Goal: Information Seeking & Learning: Learn about a topic

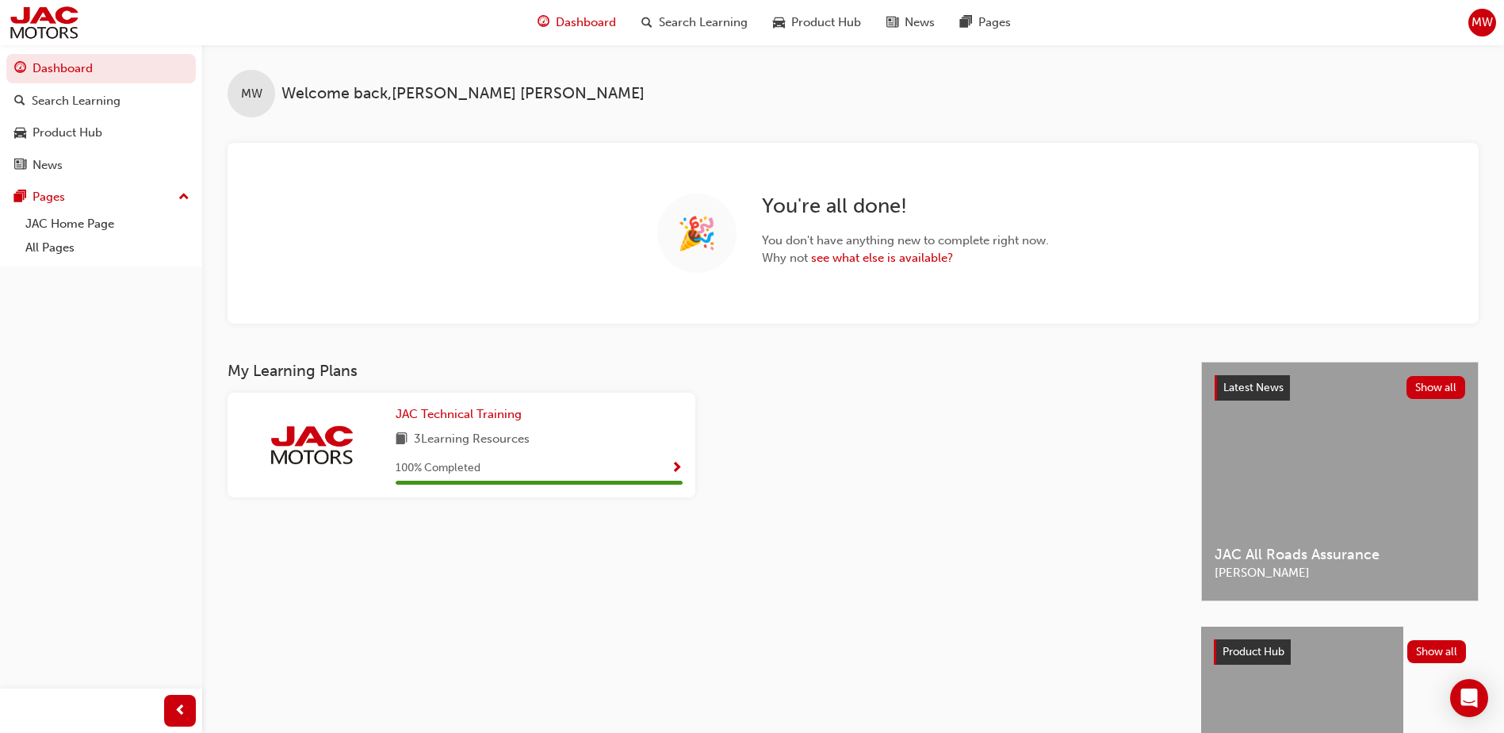
drag, startPoint x: 42, startPoint y: 243, endPoint x: 40, endPoint y: 265, distance: 21.5
click at [43, 243] on link "All Pages" at bounding box center [107, 248] width 177 height 25
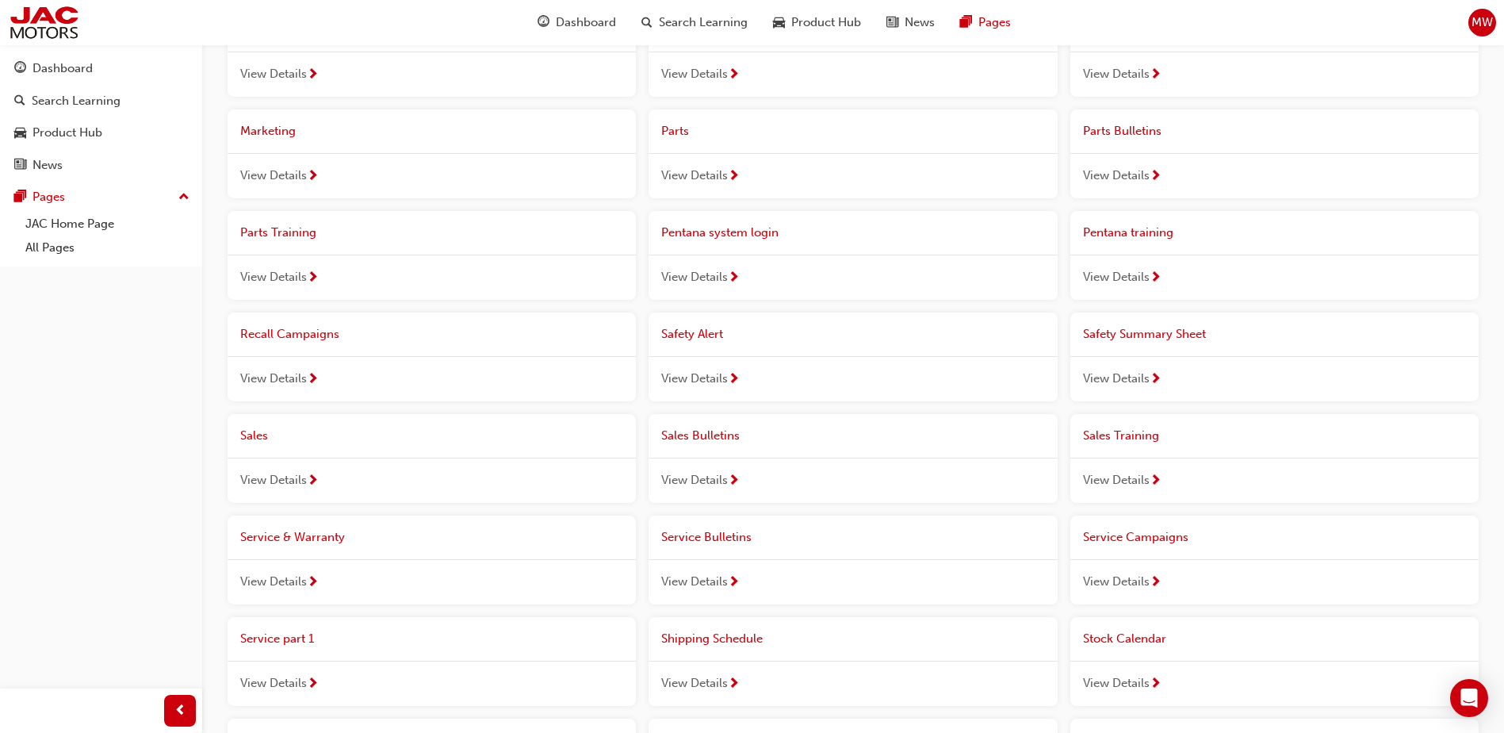
scroll to position [714, 0]
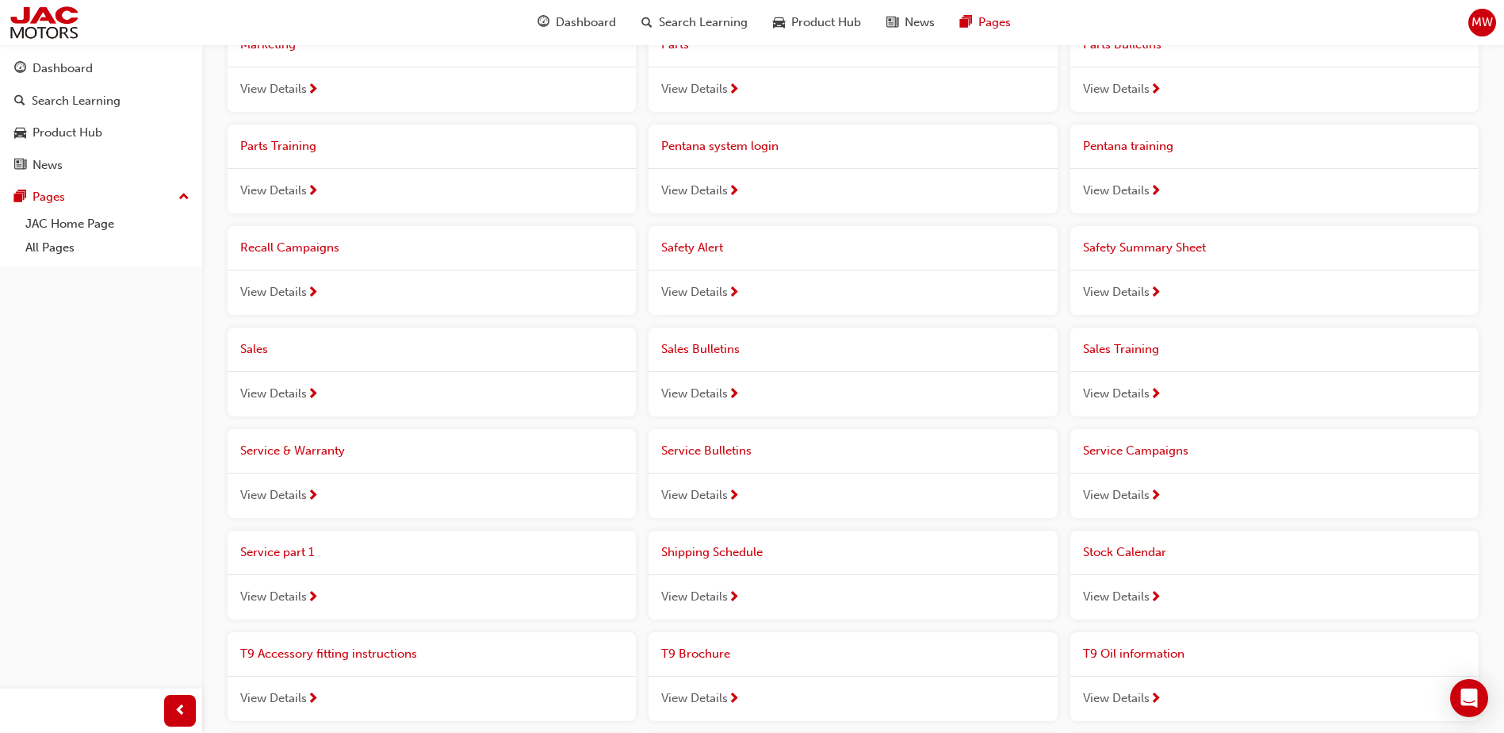
click at [719, 458] on span "Service Bulletins" at bounding box center [706, 450] width 90 height 14
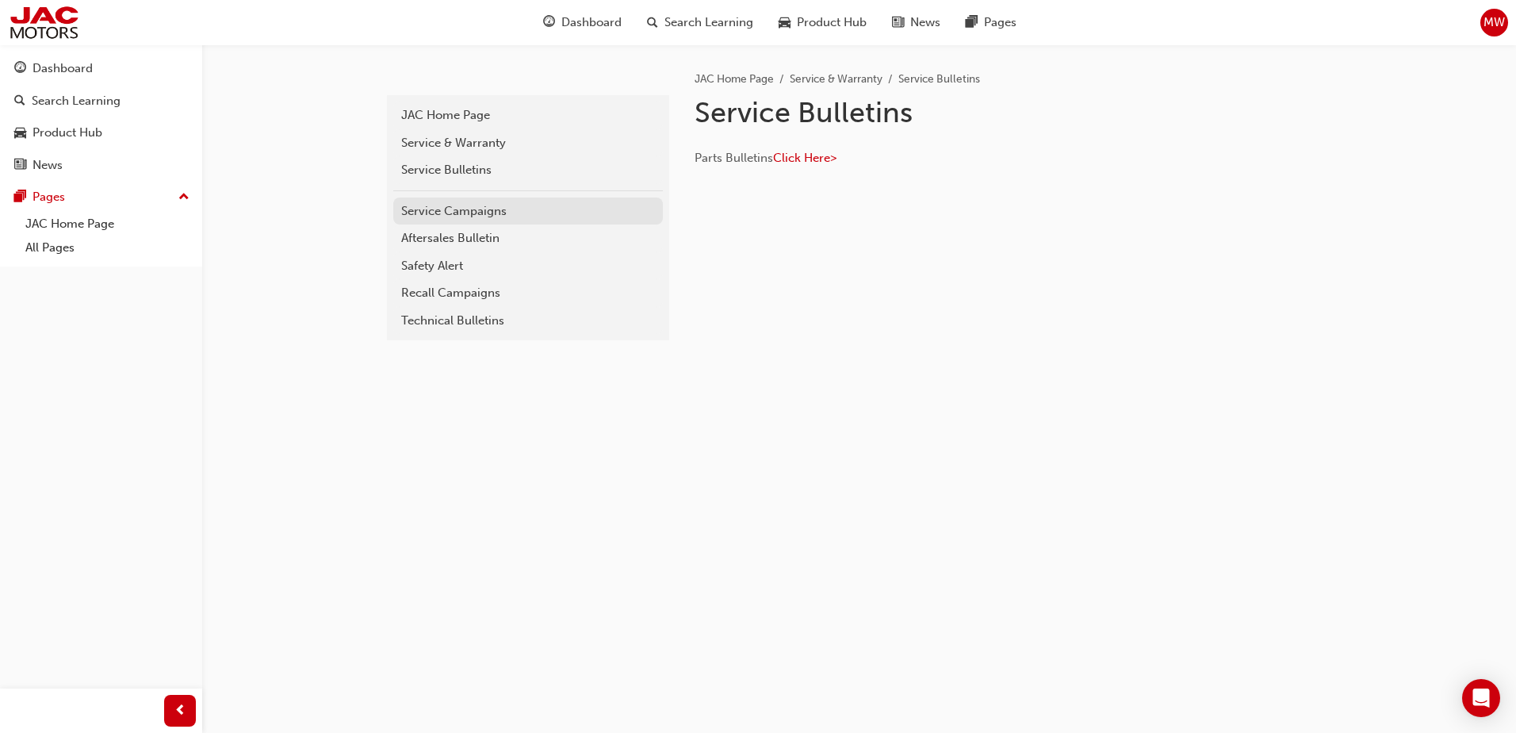
click at [486, 210] on div "Service Campaigns" at bounding box center [528, 211] width 254 height 18
click at [453, 299] on div "Recall Campaigns" at bounding box center [528, 293] width 254 height 18
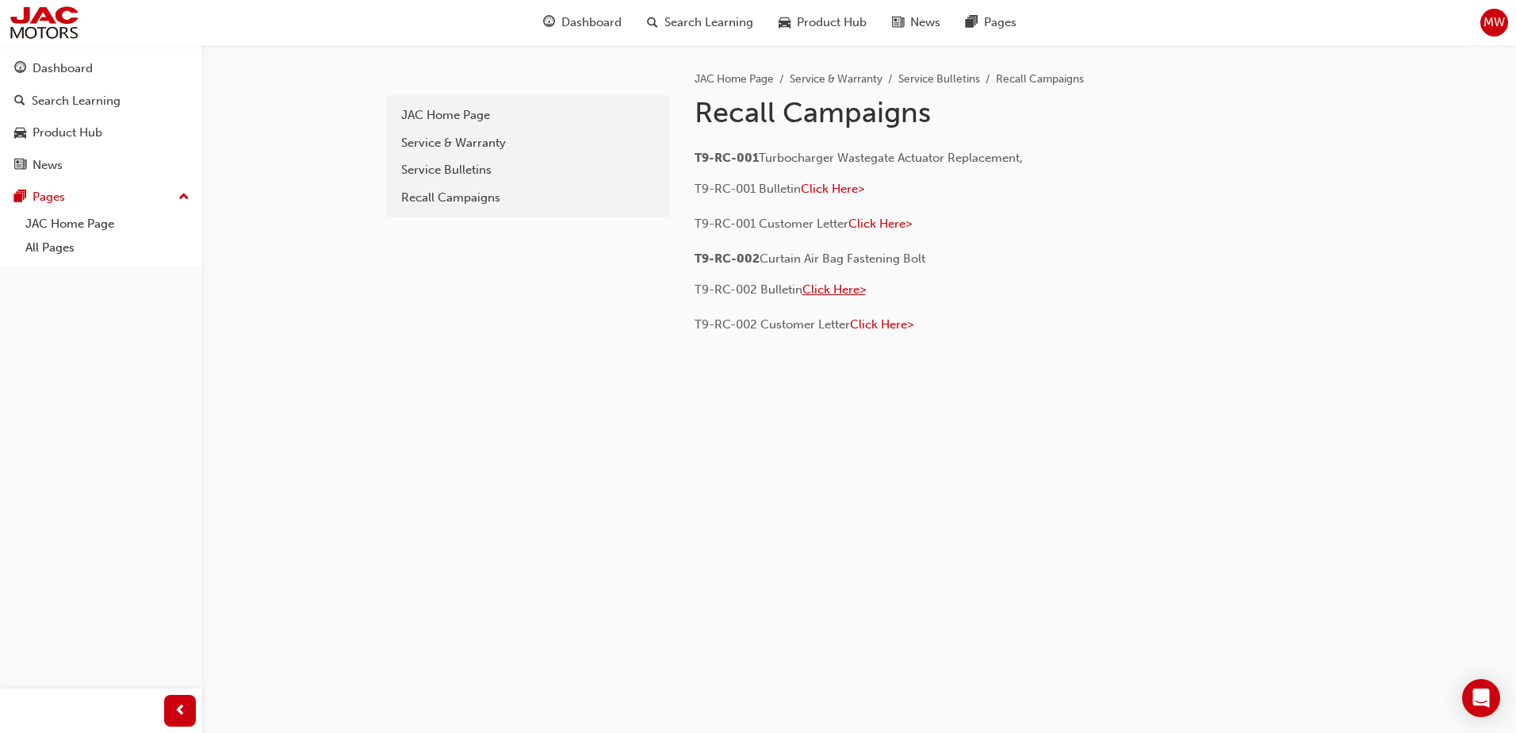
drag, startPoint x: 855, startPoint y: 293, endPoint x: 846, endPoint y: 291, distance: 8.9
click at [853, 293] on span "Click Here>" at bounding box center [834, 289] width 63 height 14
